Goal: Transaction & Acquisition: Purchase product/service

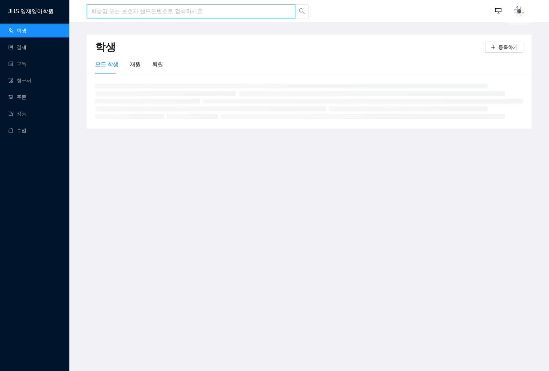
click at [226, 11] on input "search" at bounding box center [191, 12] width 208 height 14
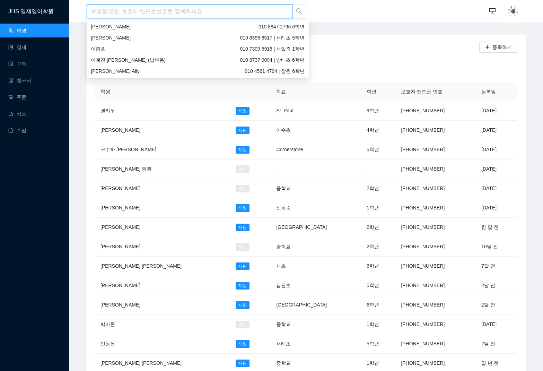
click at [226, 14] on input "search" at bounding box center [190, 12] width 206 height 14
click at [225, 12] on input "search" at bounding box center [190, 12] width 206 height 14
click at [387, 53] on h2 "학생" at bounding box center [287, 47] width 385 height 14
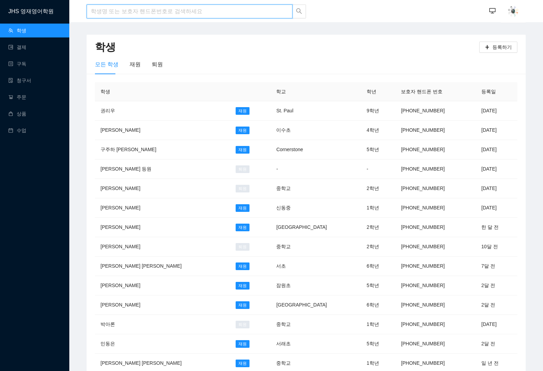
click at [154, 10] on input "search" at bounding box center [190, 12] width 206 height 14
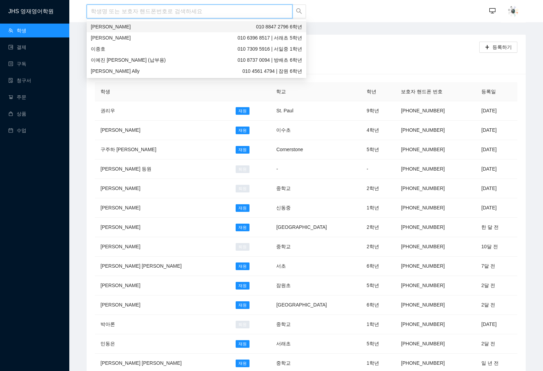
click at [154, 10] on input "search" at bounding box center [190, 12] width 206 height 14
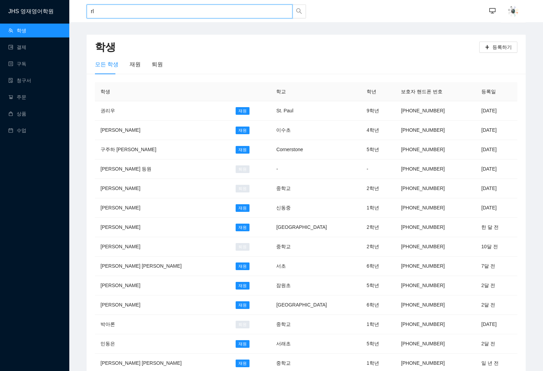
type input "r"
type input "[PERSON_NAME]"
click at [116, 22] on div "[PERSON_NAME] 010 6256 0080 | St. Paul 8학년" at bounding box center [197, 26] width 220 height 11
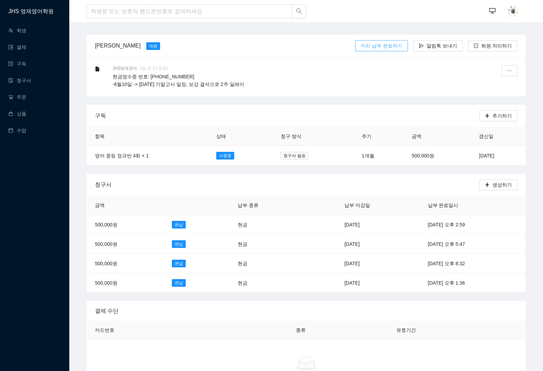
click at [387, 47] on span "미리 납부 완료하기" at bounding box center [382, 46] width 42 height 8
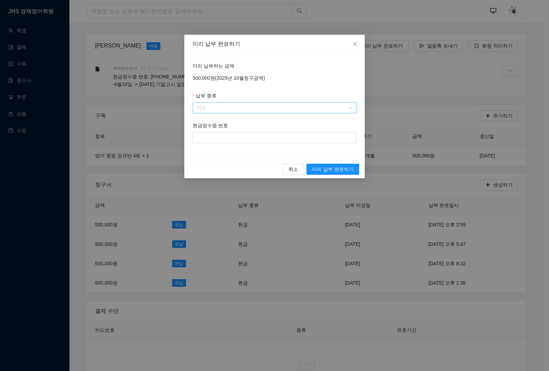
click at [265, 106] on span "카드" at bounding box center [274, 108] width 155 height 10
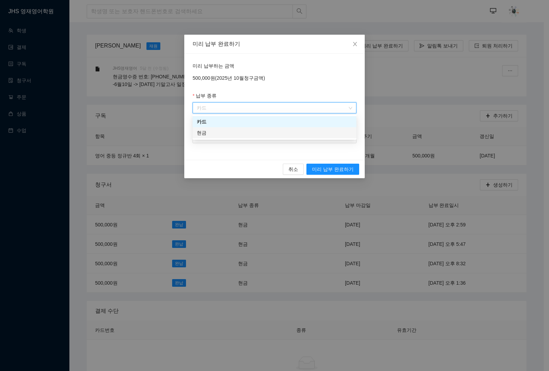
click at [234, 132] on div "현금" at bounding box center [274, 133] width 155 height 8
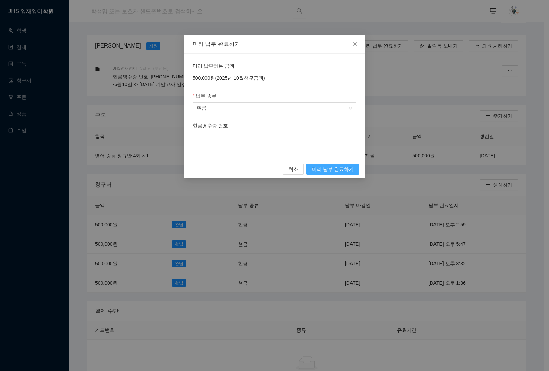
click at [343, 169] on span "미리 납부 완료하기" at bounding box center [333, 169] width 42 height 8
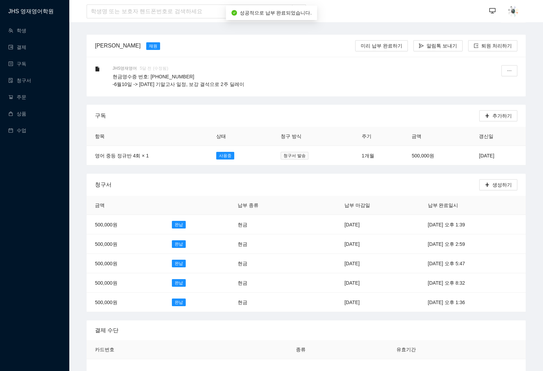
click at [300, 87] on p "현금영수증 번호: [PHONE_NUMBER] -6월10일 -> [DATE] 기말고사 일정, 보강 결석으로 2주 딜레이" at bounding box center [298, 80] width 370 height 15
